Goal: Task Accomplishment & Management: Complete application form

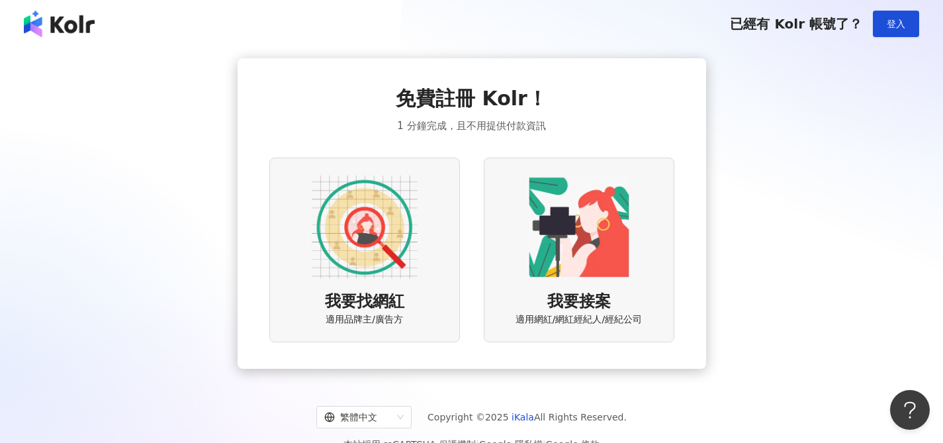
click at [427, 91] on span "免費註冊 Kolr！" at bounding box center [471, 99] width 151 height 28
click at [603, 250] on img at bounding box center [579, 227] width 106 height 106
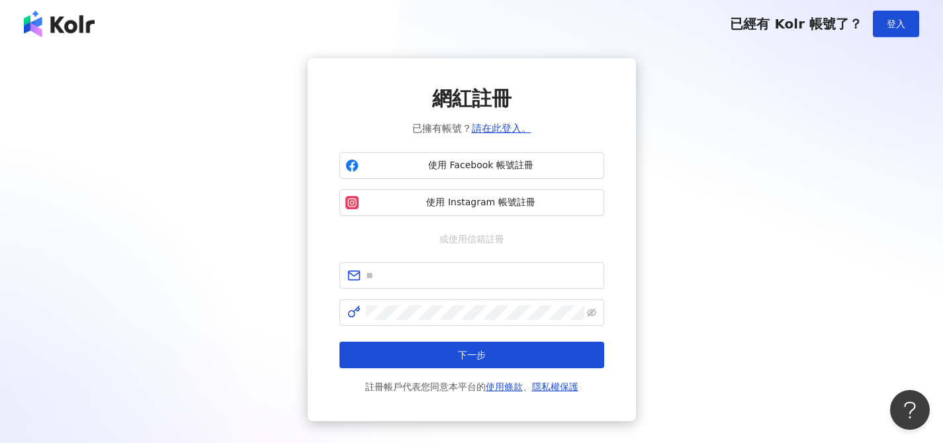
click at [724, 263] on div "網紅註冊 已擁有帳號？ 請在此登入。 使用 Facebook 帳號註冊 使用 Instagram 帳號註冊 或使用信箱註冊 下一步 註冊帳戶代表您同意本平台的…" at bounding box center [471, 239] width 911 height 363
click at [920, 409] on button "Open Beacon popover" at bounding box center [907, 407] width 40 height 40
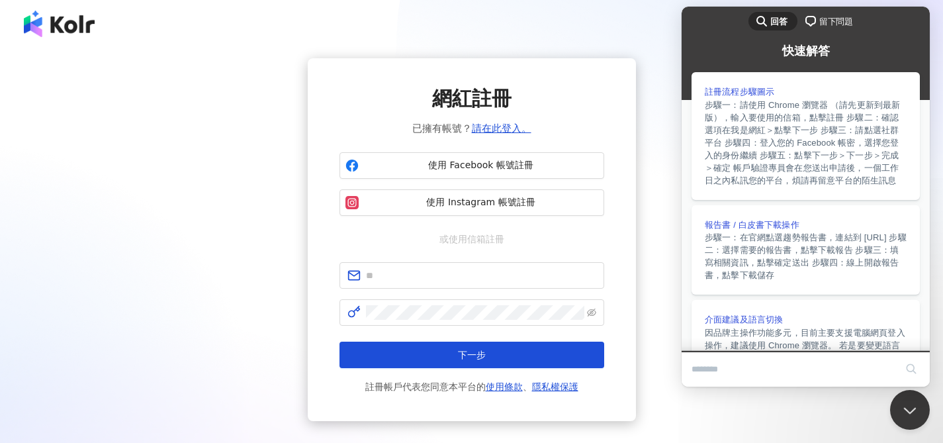
click at [818, 403] on div "網紅註冊 已擁有帳號？ 請在此登入。 使用 Facebook 帳號註冊 使用 Instagram 帳號註冊 或使用信箱註冊 下一步 註冊帳戶代表您同意本平台的…" at bounding box center [471, 239] width 911 height 363
click at [913, 406] on button "Close Beacon popover" at bounding box center [907, 407] width 40 height 40
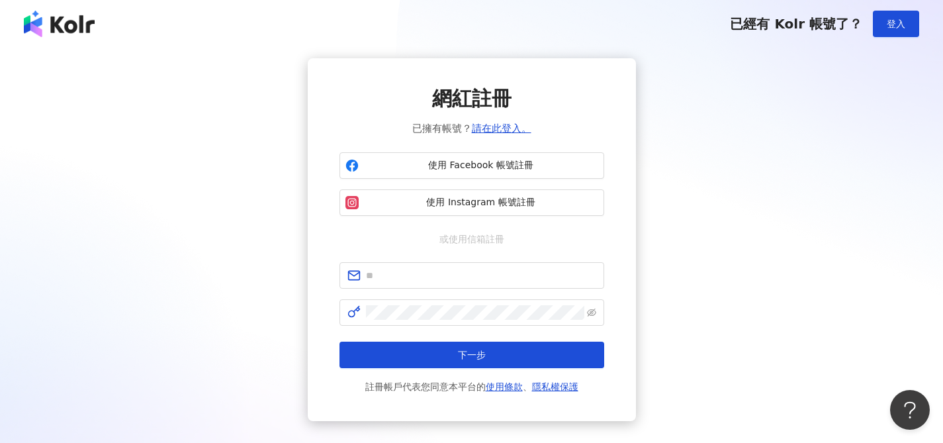
click at [155, 111] on div "網紅註冊 已擁有帳號？ 請在此登入。 使用 Facebook 帳號註冊 使用 Instagram 帳號註冊 或使用信箱註冊 下一步 註冊帳戶代表您同意本平台的…" at bounding box center [471, 239] width 911 height 363
click at [250, 167] on div "網紅註冊 已擁有帳號？ 請在此登入。 使用 Facebook 帳號註冊 使用 Instagram 帳號註冊 或使用信箱註冊 下一步 註冊帳戶代表您同意本平台的…" at bounding box center [471, 239] width 911 height 363
click at [62, 29] on img at bounding box center [59, 24] width 71 height 26
